Goal: Task Accomplishment & Management: Use online tool/utility

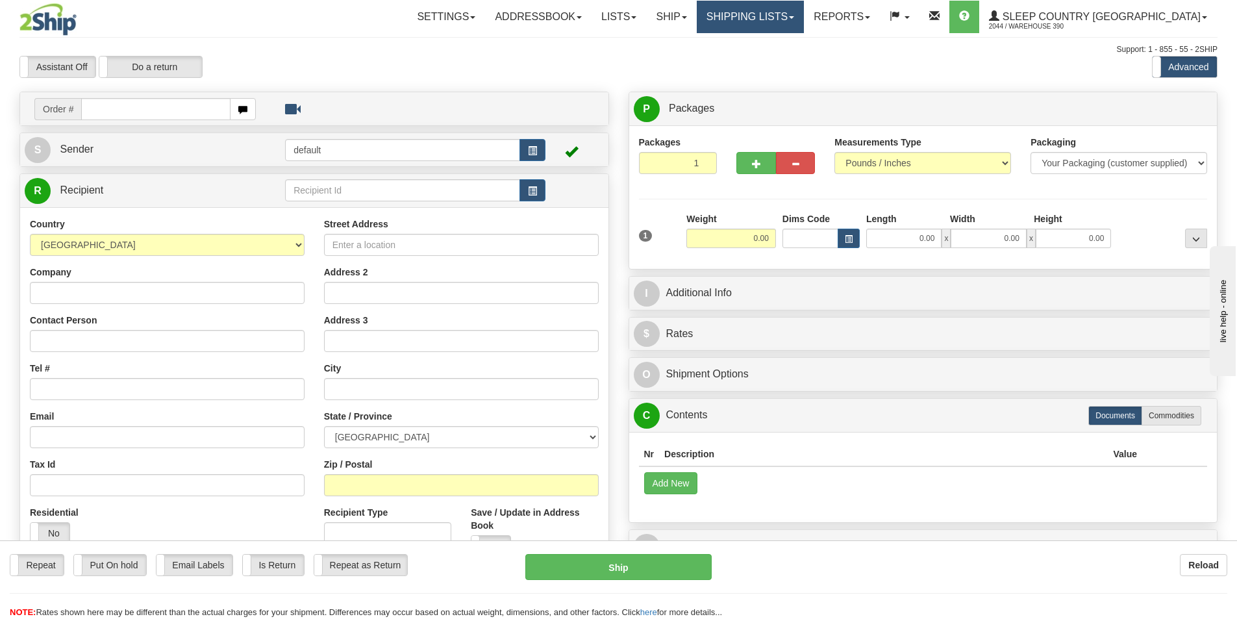
click at [804, 29] on link "Shipping lists" at bounding box center [749, 17] width 107 height 32
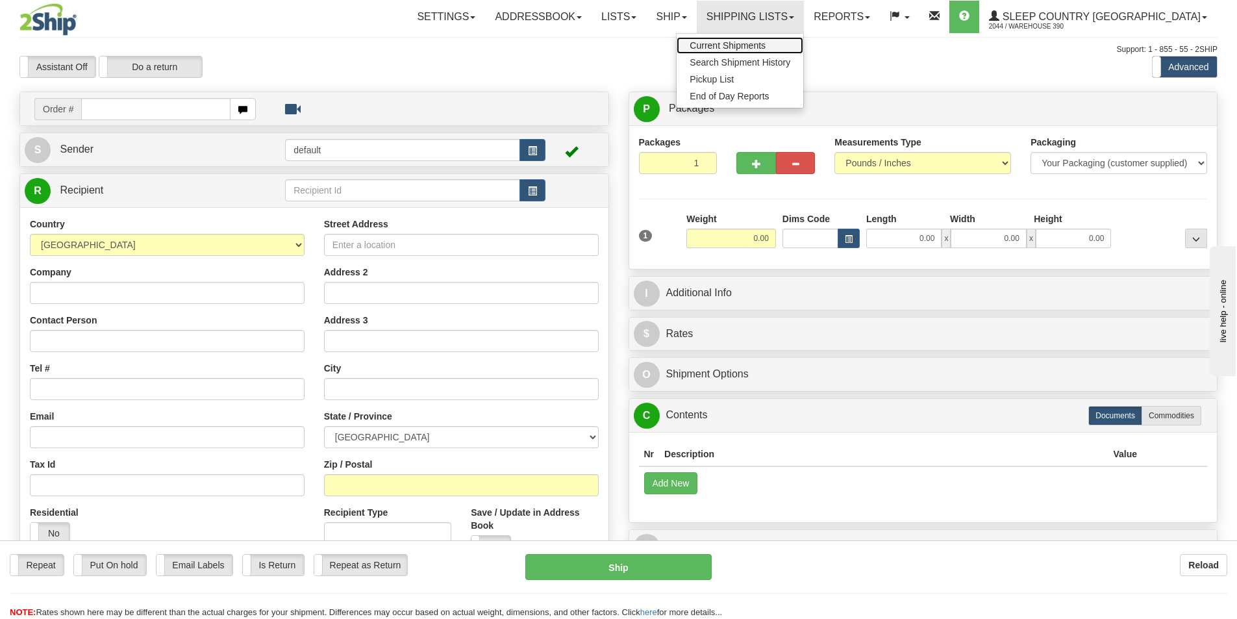
click at [765, 47] on span "Current Shipments" at bounding box center [727, 45] width 76 height 10
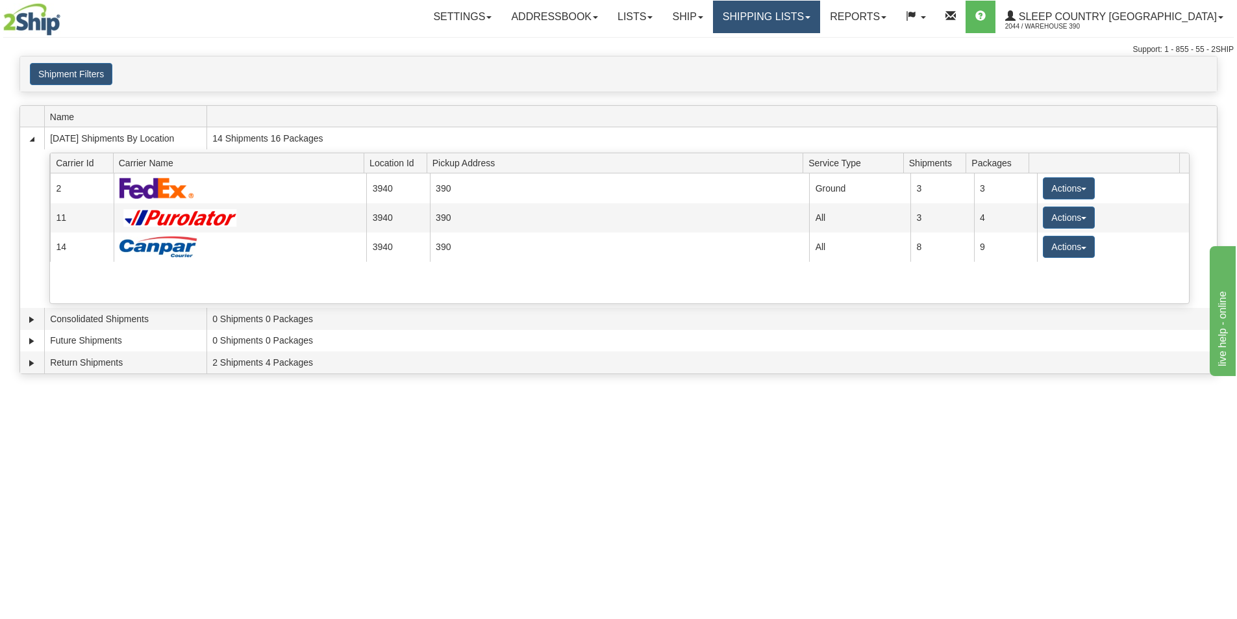
click at [799, 19] on link "Shipping lists" at bounding box center [766, 17] width 107 height 32
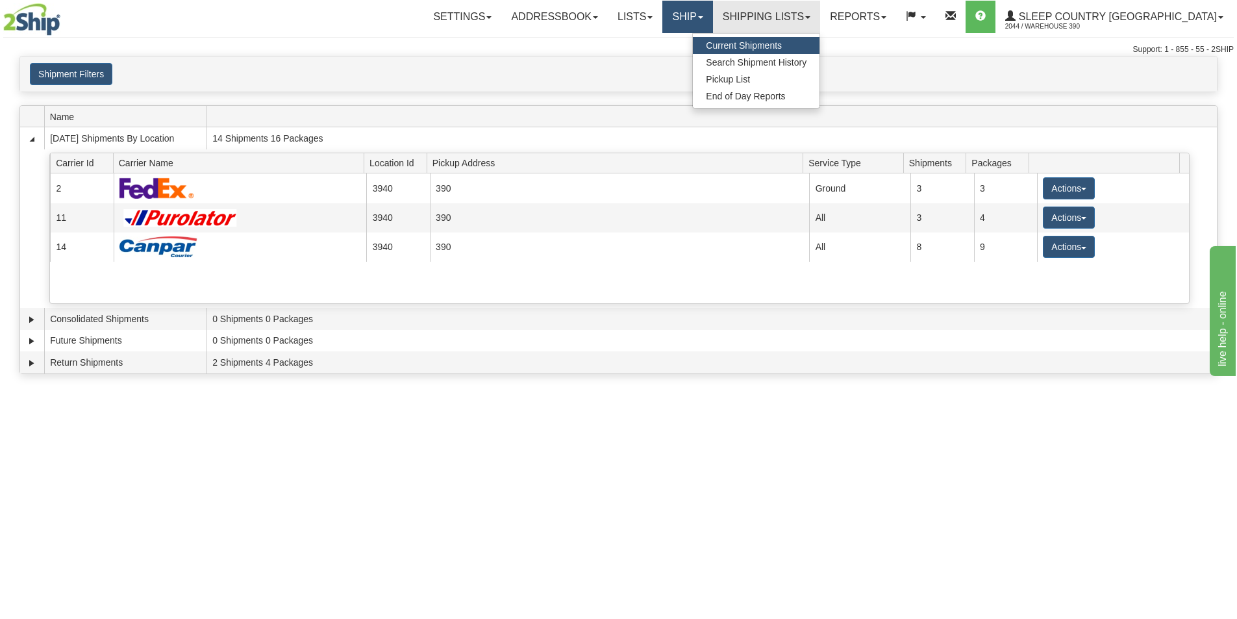
click at [712, 19] on link "Ship" at bounding box center [687, 17] width 50 height 32
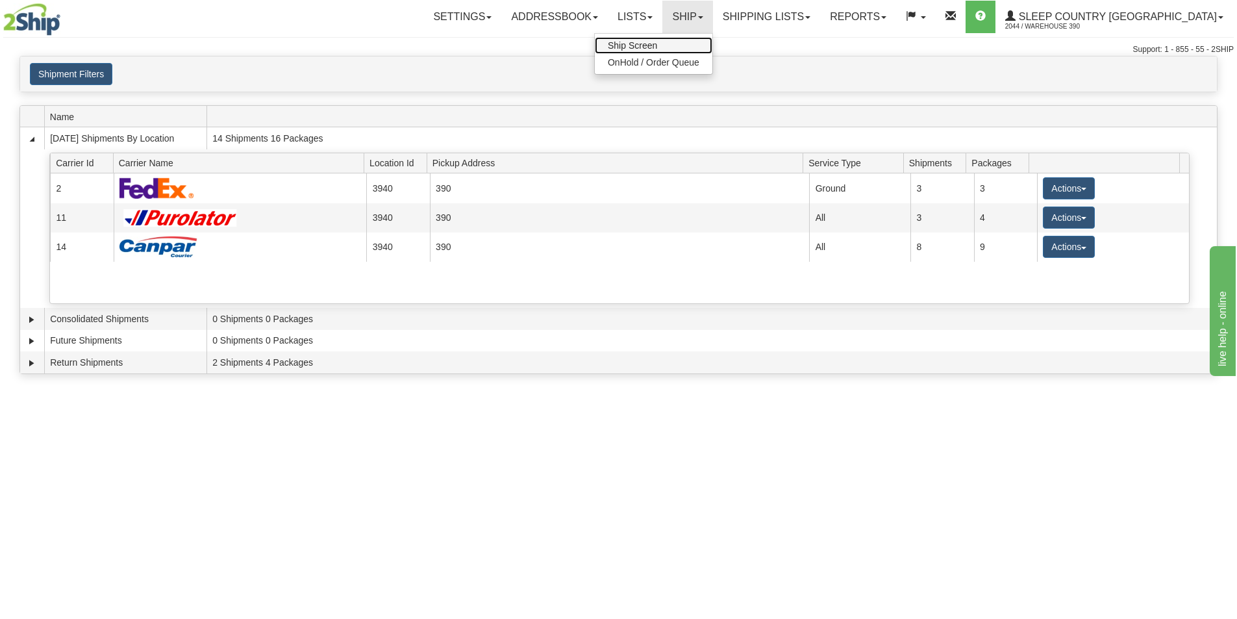
click at [712, 42] on link "Ship Screen" at bounding box center [653, 45] width 117 height 17
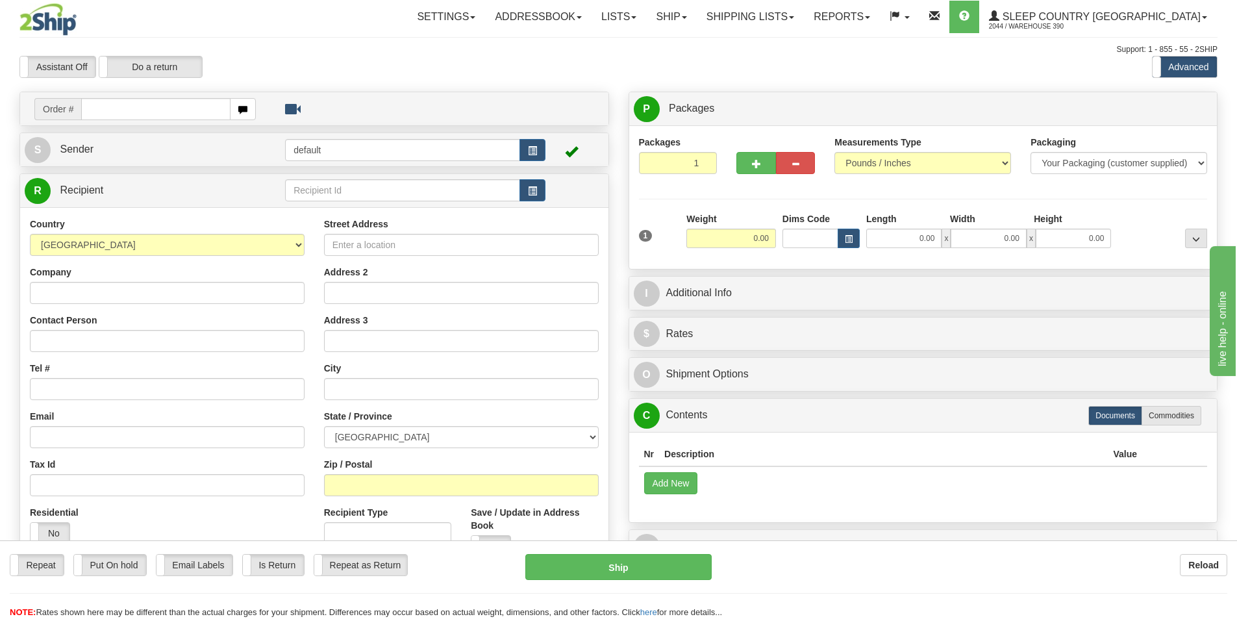
click at [175, 114] on input "text" at bounding box center [155, 109] width 149 height 22
type input "9000H986402"
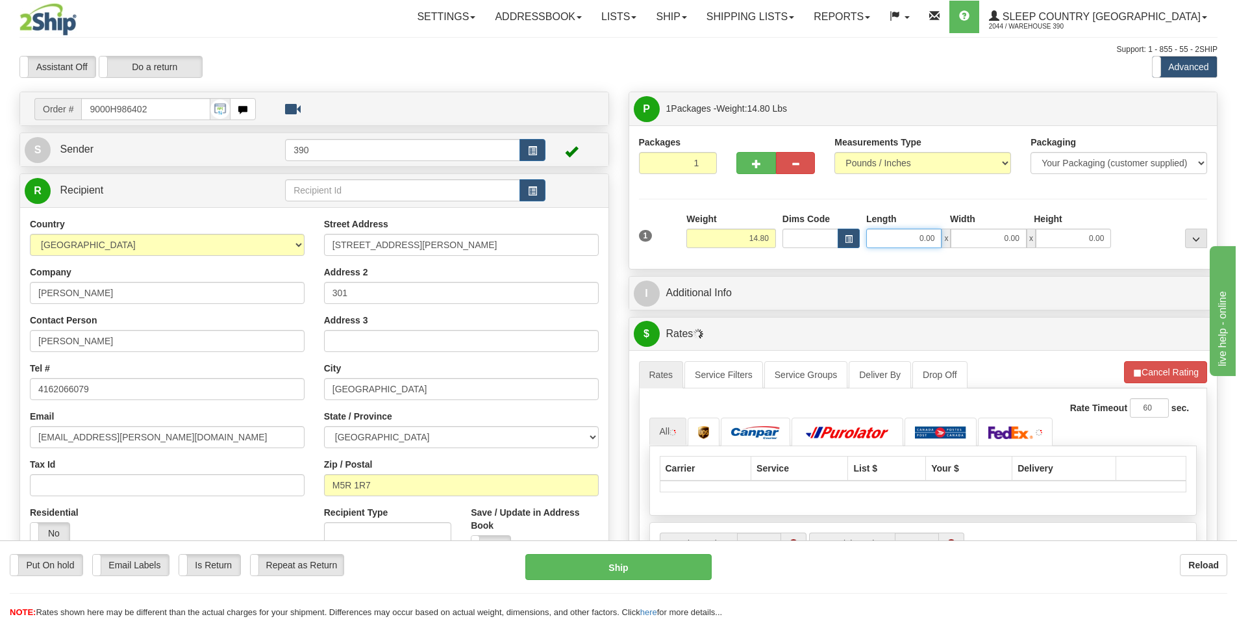
click at [889, 232] on input "0.00" at bounding box center [903, 237] width 75 height 19
type input "16.00"
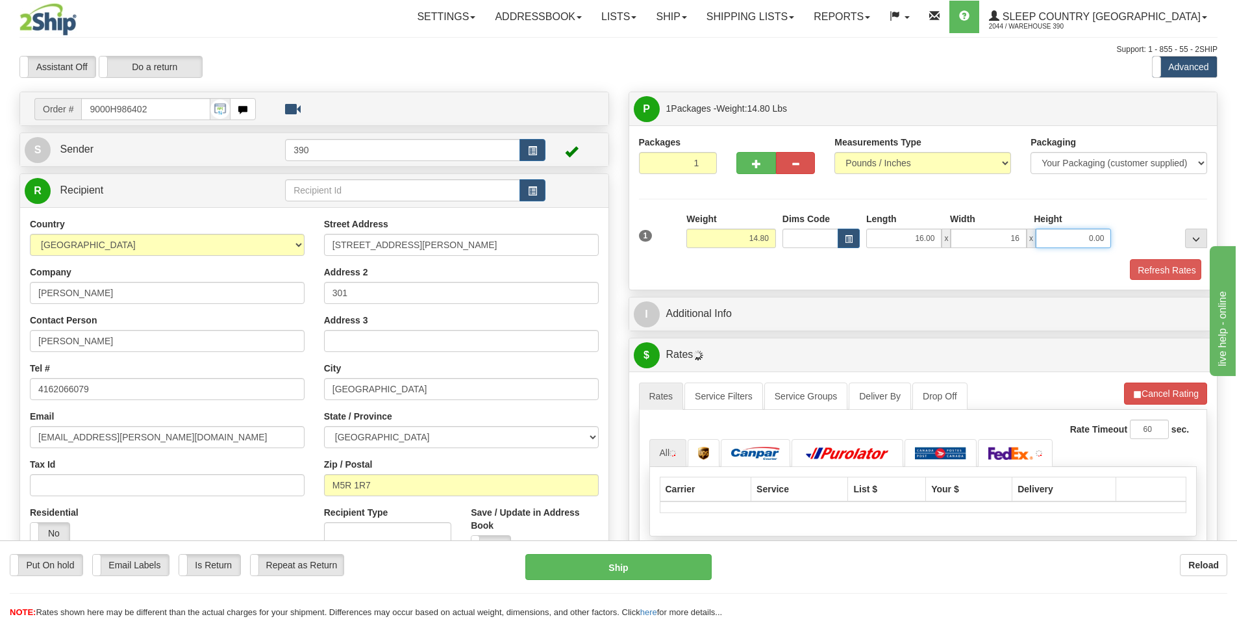
type input "16.00"
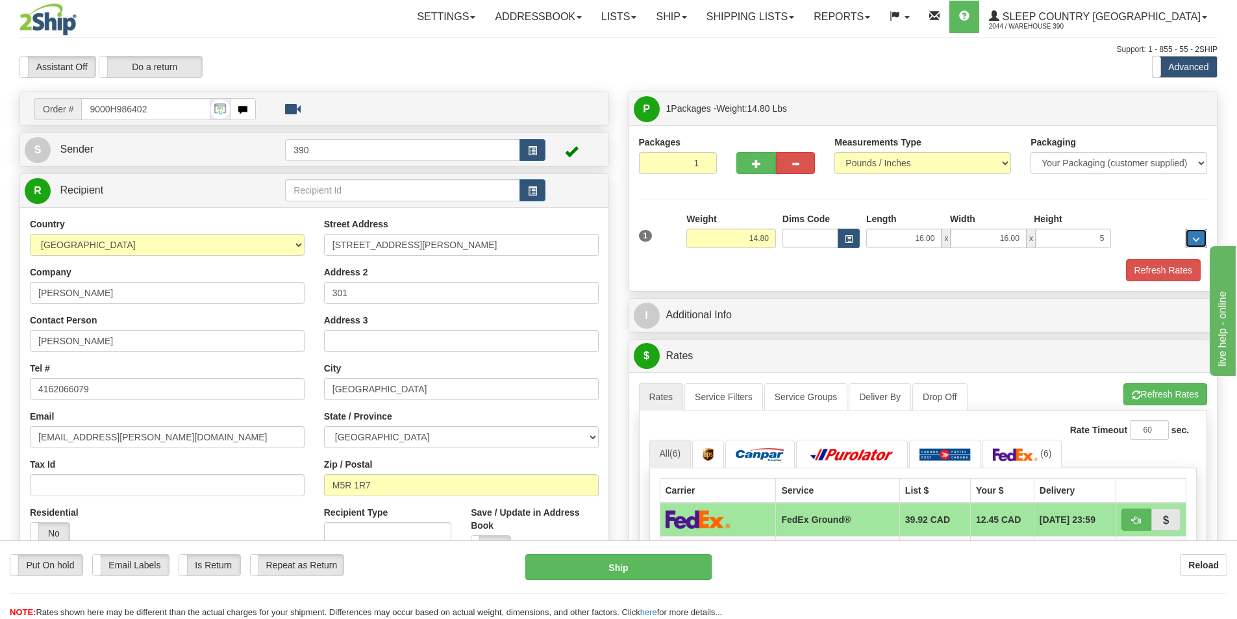
type input "5.00"
click at [1180, 268] on button "Refresh Rates" at bounding box center [1163, 270] width 75 height 22
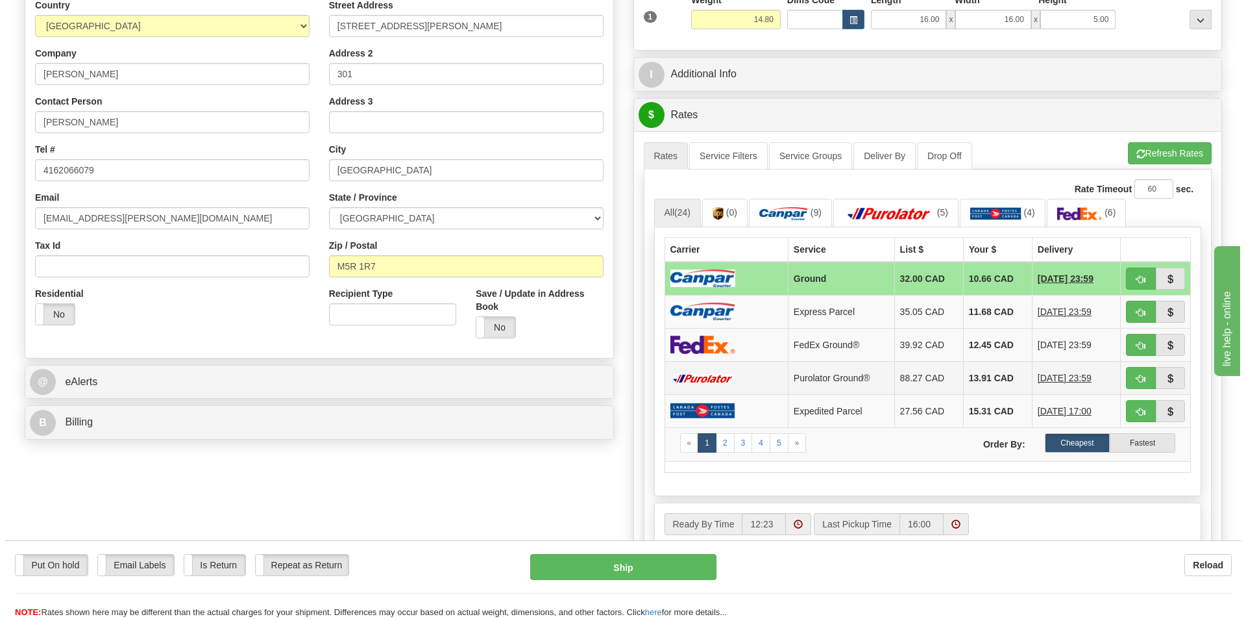
scroll to position [260, 0]
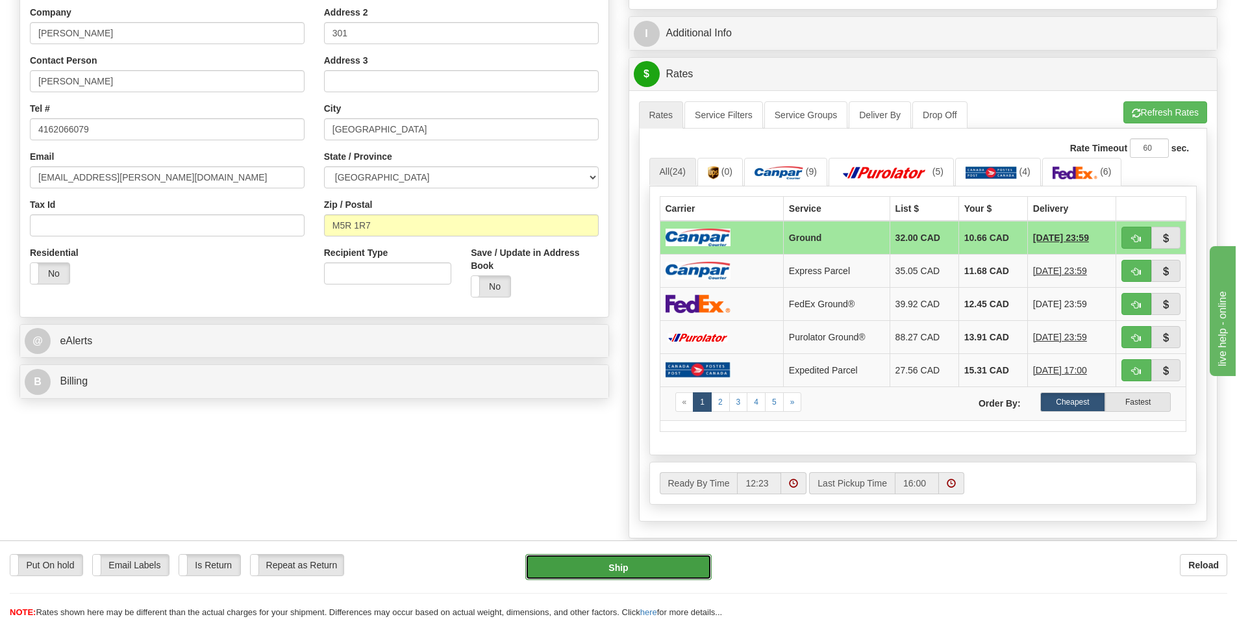
click at [621, 572] on button "Ship" at bounding box center [618, 567] width 186 height 26
type input "1"
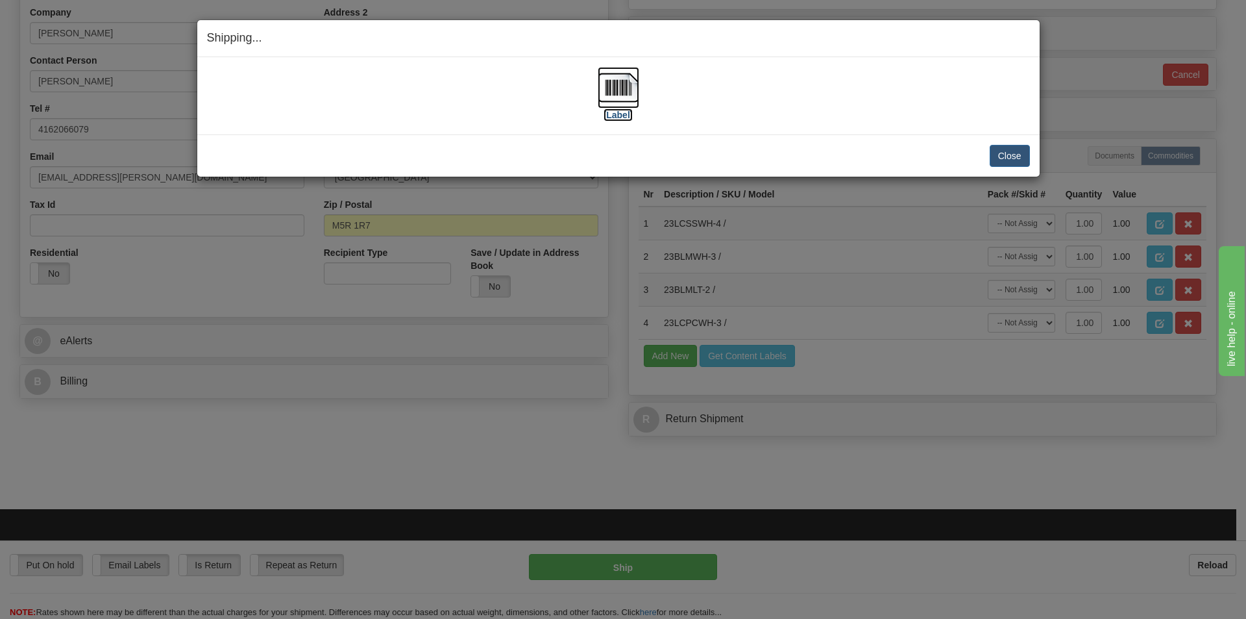
click at [627, 84] on img at bounding box center [619, 88] width 42 height 42
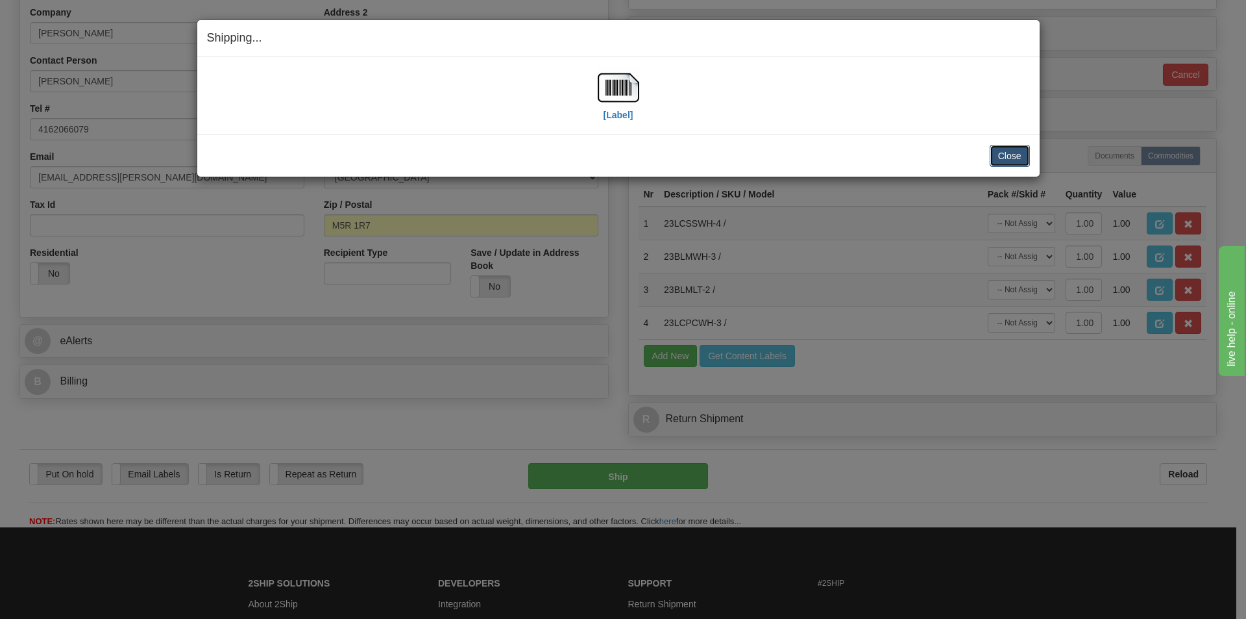
click at [1009, 158] on button "Close" at bounding box center [1010, 156] width 40 height 22
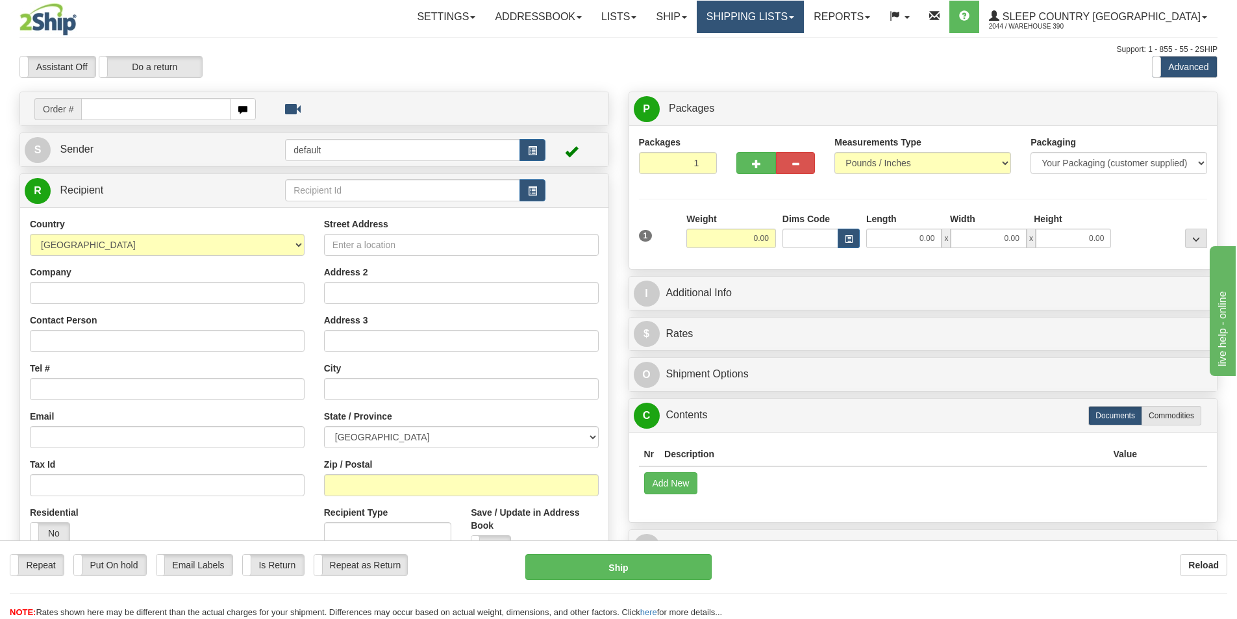
click at [804, 20] on link "Shipping lists" at bounding box center [749, 17] width 107 height 32
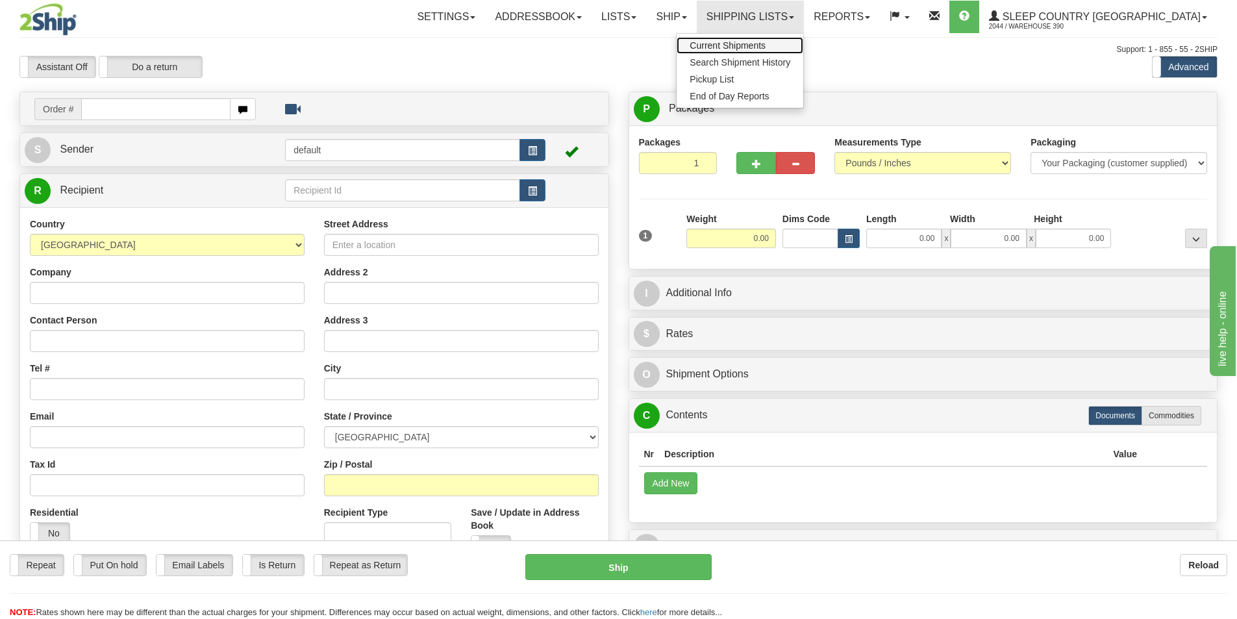
click at [765, 48] on span "Current Shipments" at bounding box center [727, 45] width 76 height 10
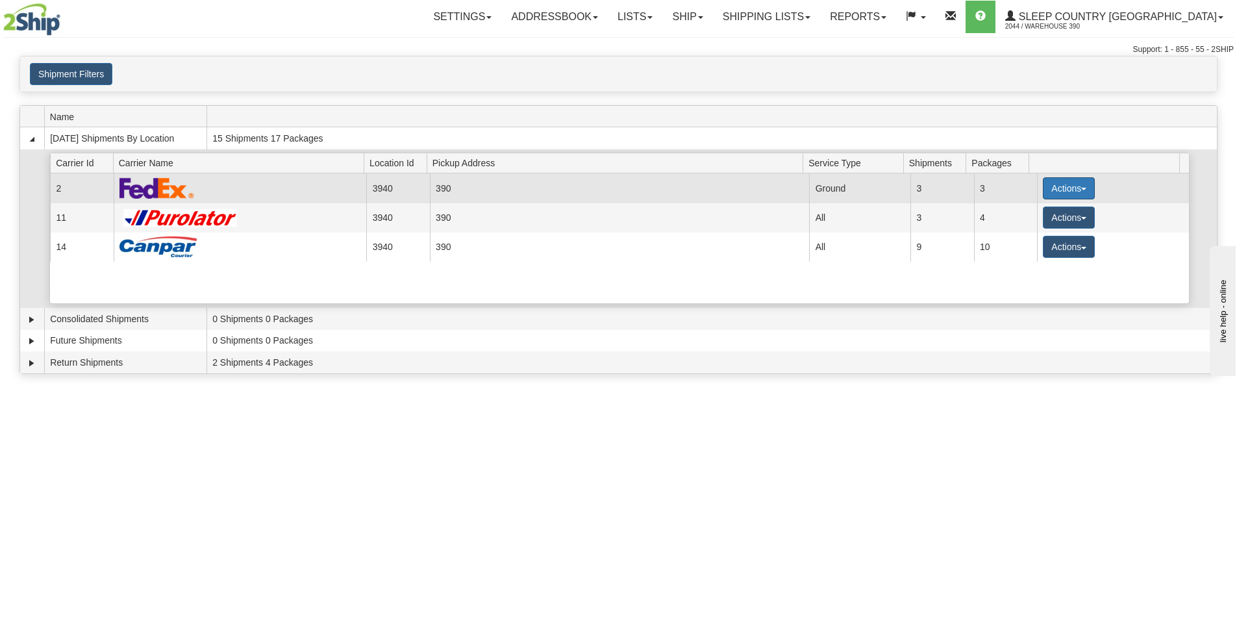
click at [1051, 186] on button "Actions" at bounding box center [1068, 188] width 52 height 22
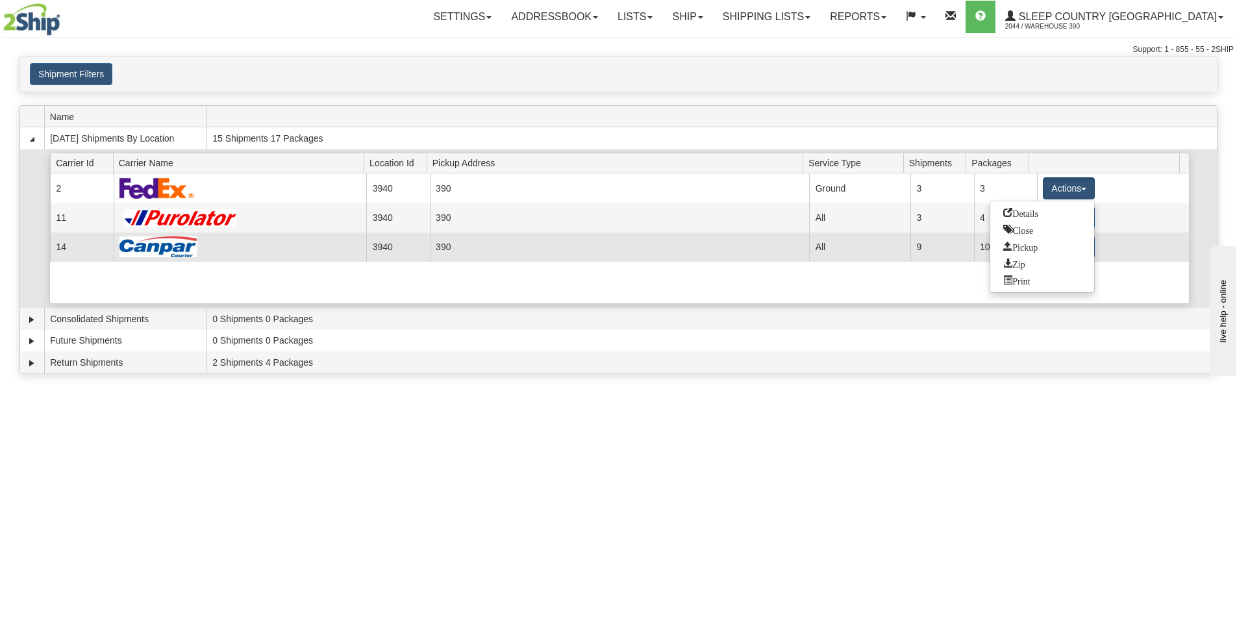
click at [809, 260] on td "All" at bounding box center [859, 246] width 101 height 29
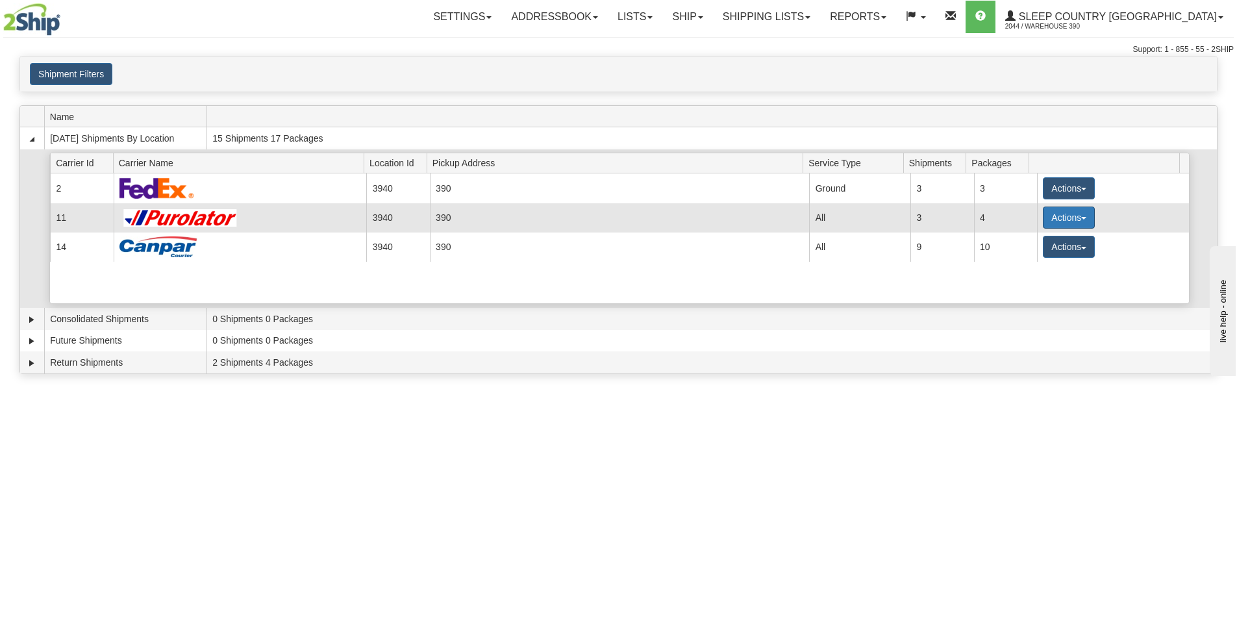
click at [1044, 215] on button "Actions" at bounding box center [1068, 217] width 52 height 22
click at [1031, 276] on span "Pickup" at bounding box center [1020, 275] width 34 height 9
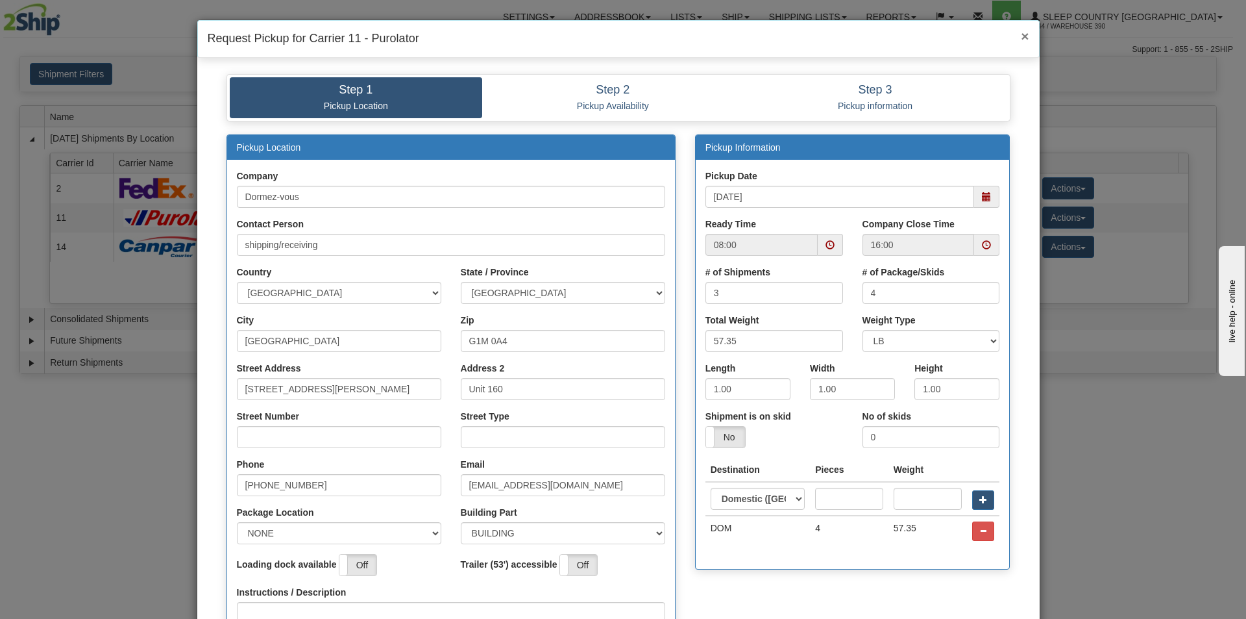
click at [1021, 36] on span "×" at bounding box center [1025, 36] width 8 height 15
